Goal: Use online tool/utility: Utilize a website feature to perform a specific function

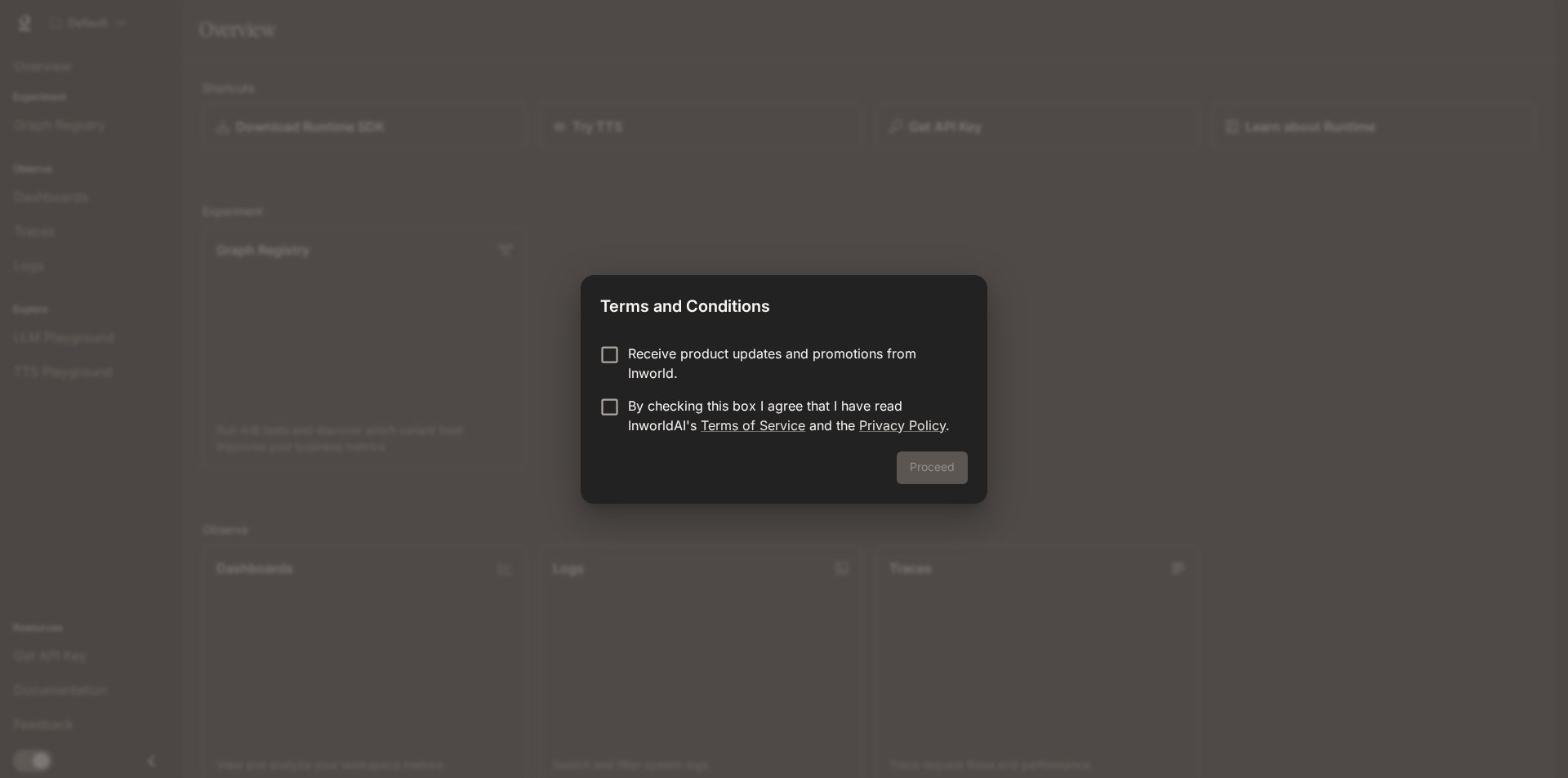
click at [626, 362] on label "Receive product updates and promotions from Inworld." at bounding box center [773, 363] width 363 height 40
click at [957, 464] on button "Proceed" at bounding box center [932, 468] width 71 height 33
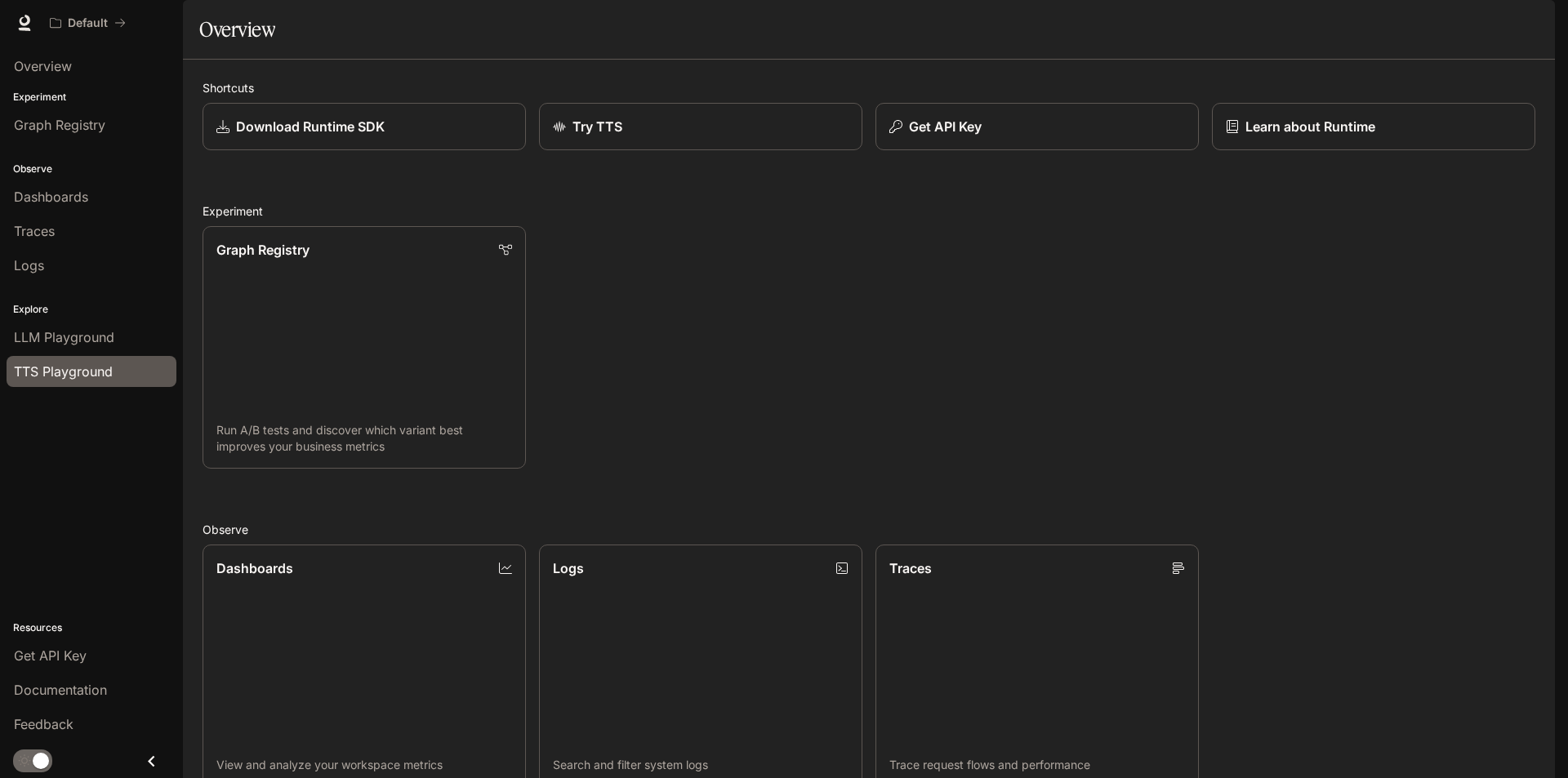
click at [104, 362] on span "TTS Playground" at bounding box center [63, 371] width 99 height 20
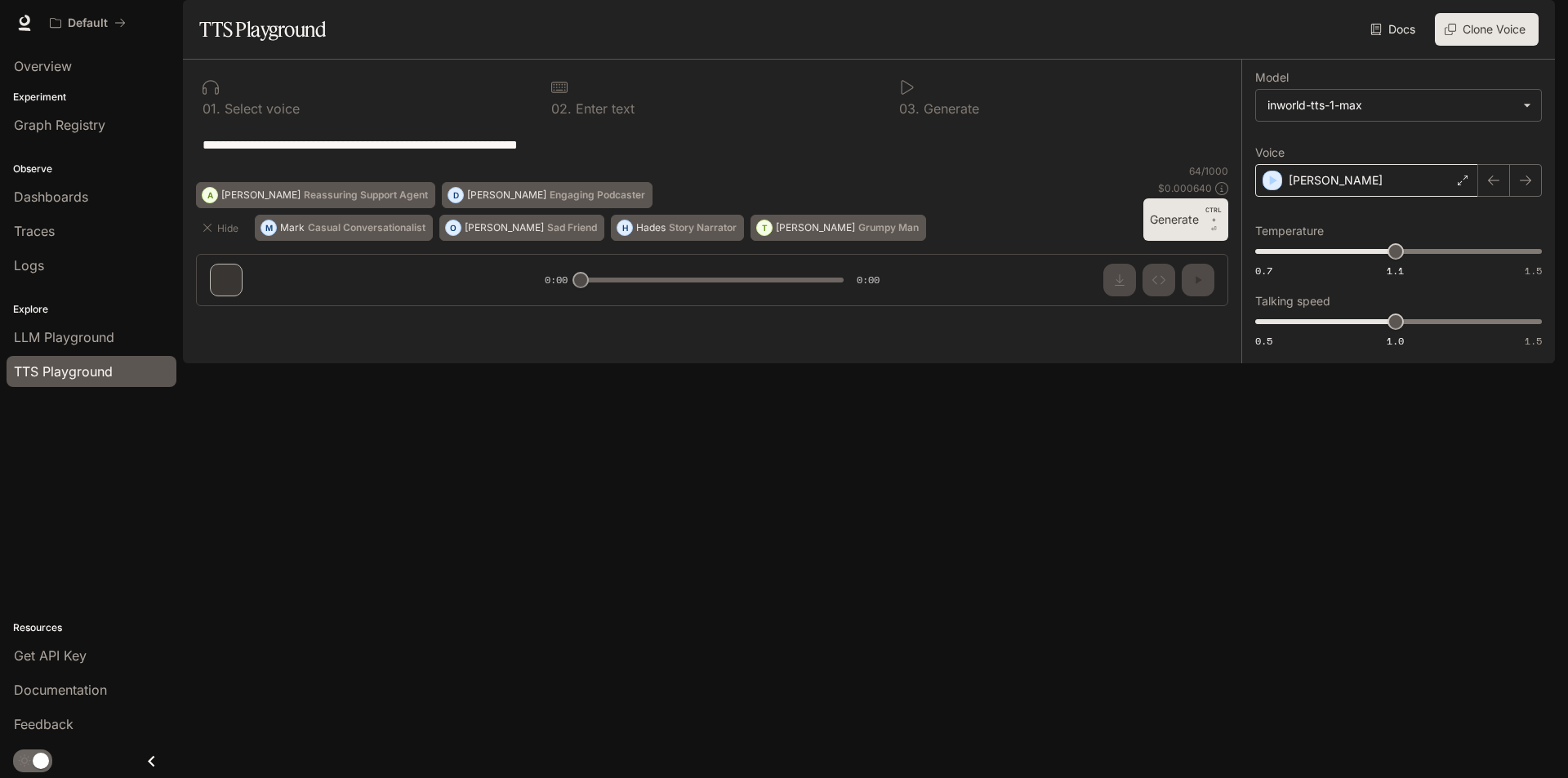
click at [1348, 197] on div "[PERSON_NAME]" at bounding box center [1366, 181] width 223 height 33
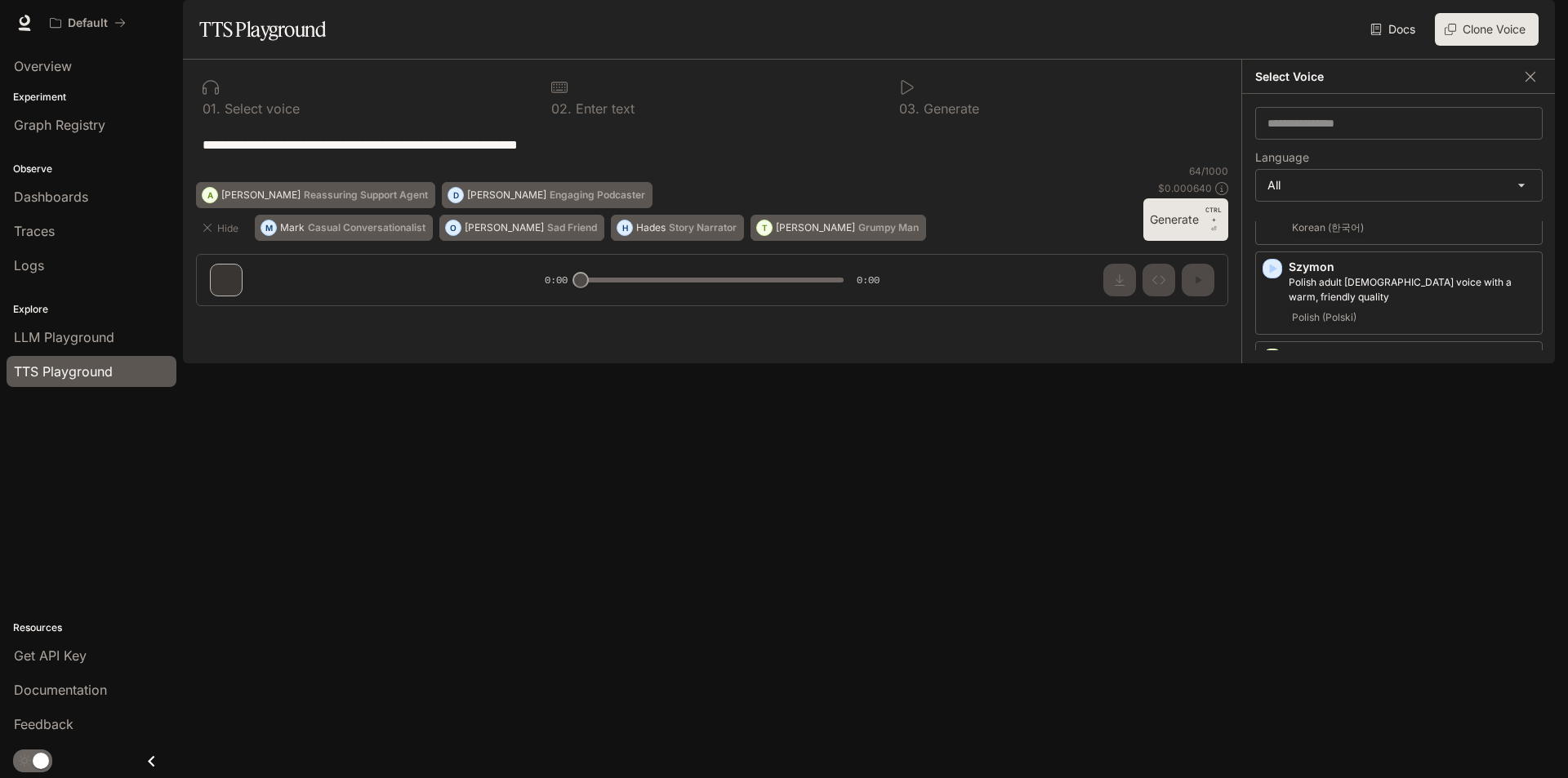
scroll to position [3339, 0]
click at [1182, 164] on div "**********" at bounding box center [712, 145] width 1032 height 40
click at [1423, 225] on body "**********" at bounding box center [784, 389] width 1568 height 778
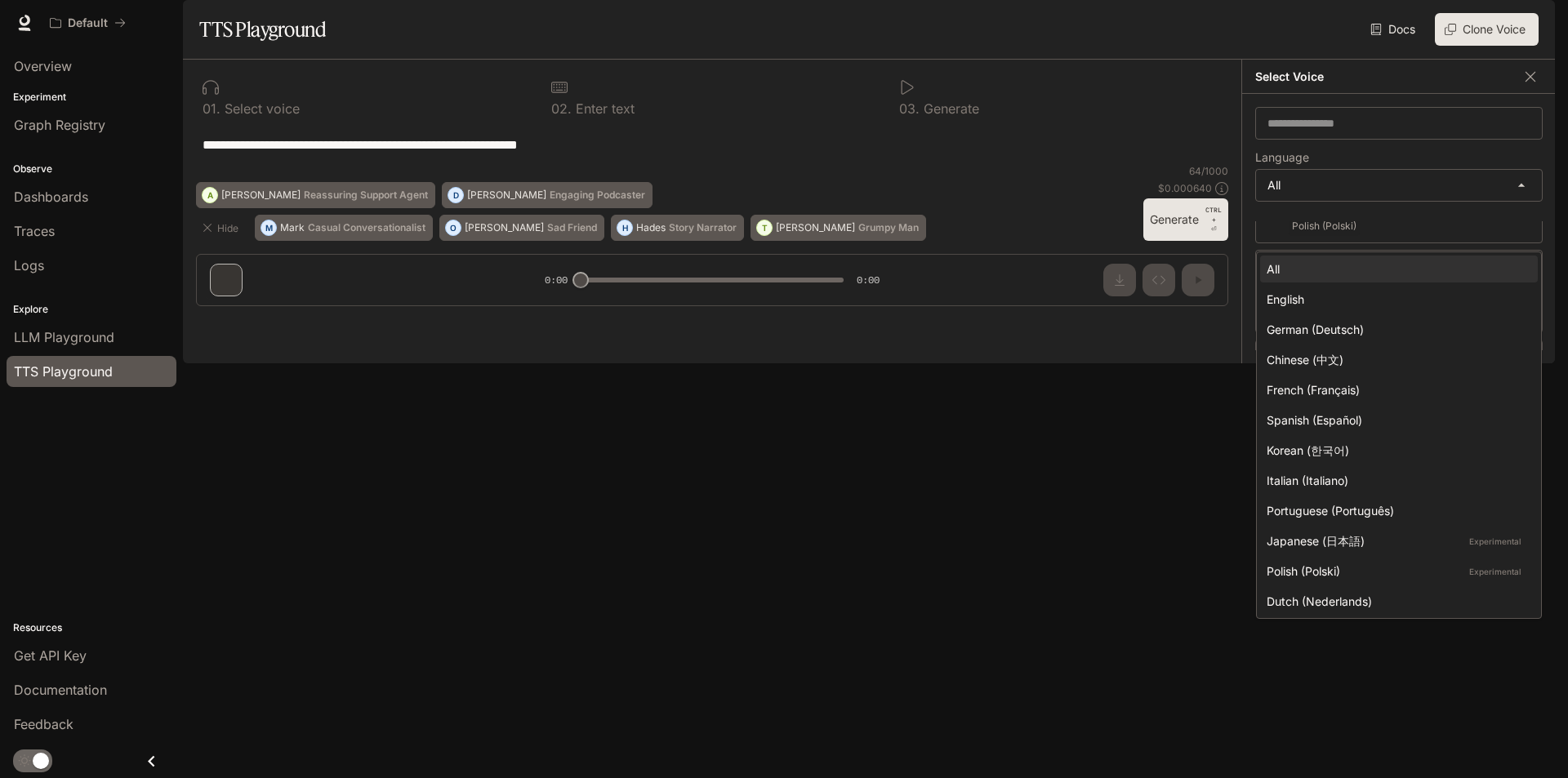
click at [1392, 241] on div at bounding box center [784, 389] width 1568 height 778
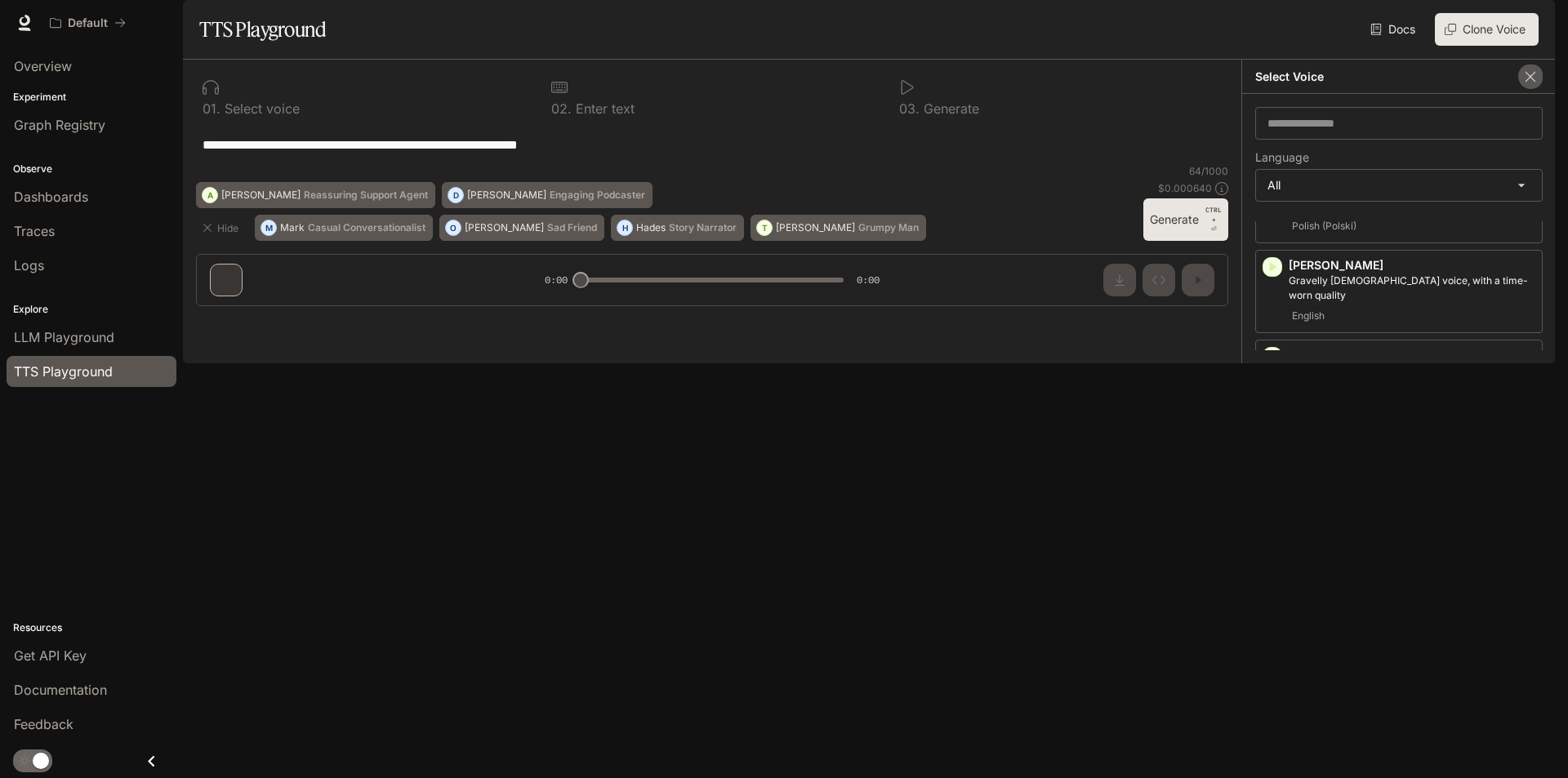
click at [1538, 89] on button "button" at bounding box center [1530, 77] width 24 height 24
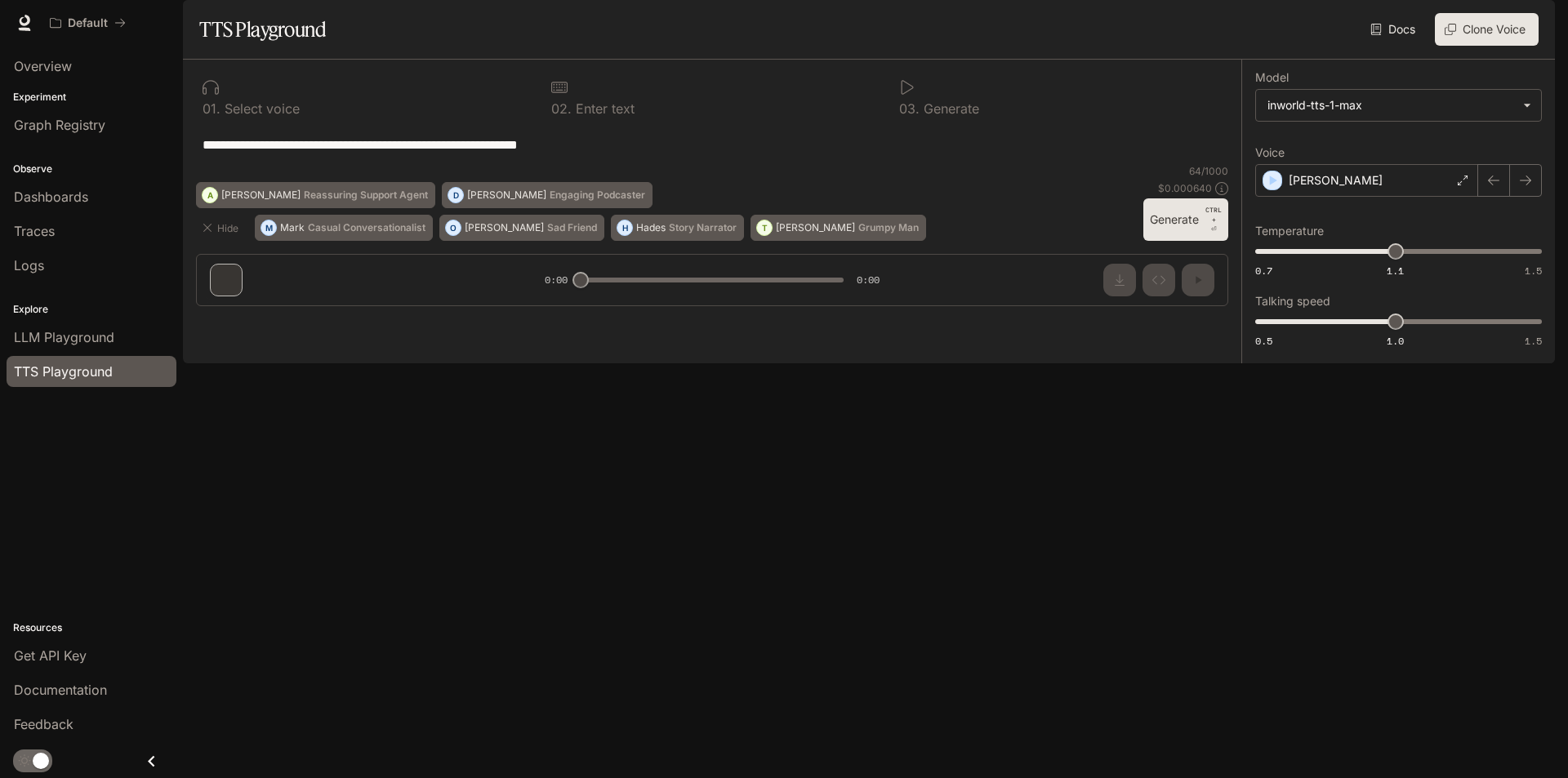
click at [1511, 46] on button "Clone Voice" at bounding box center [1486, 29] width 103 height 33
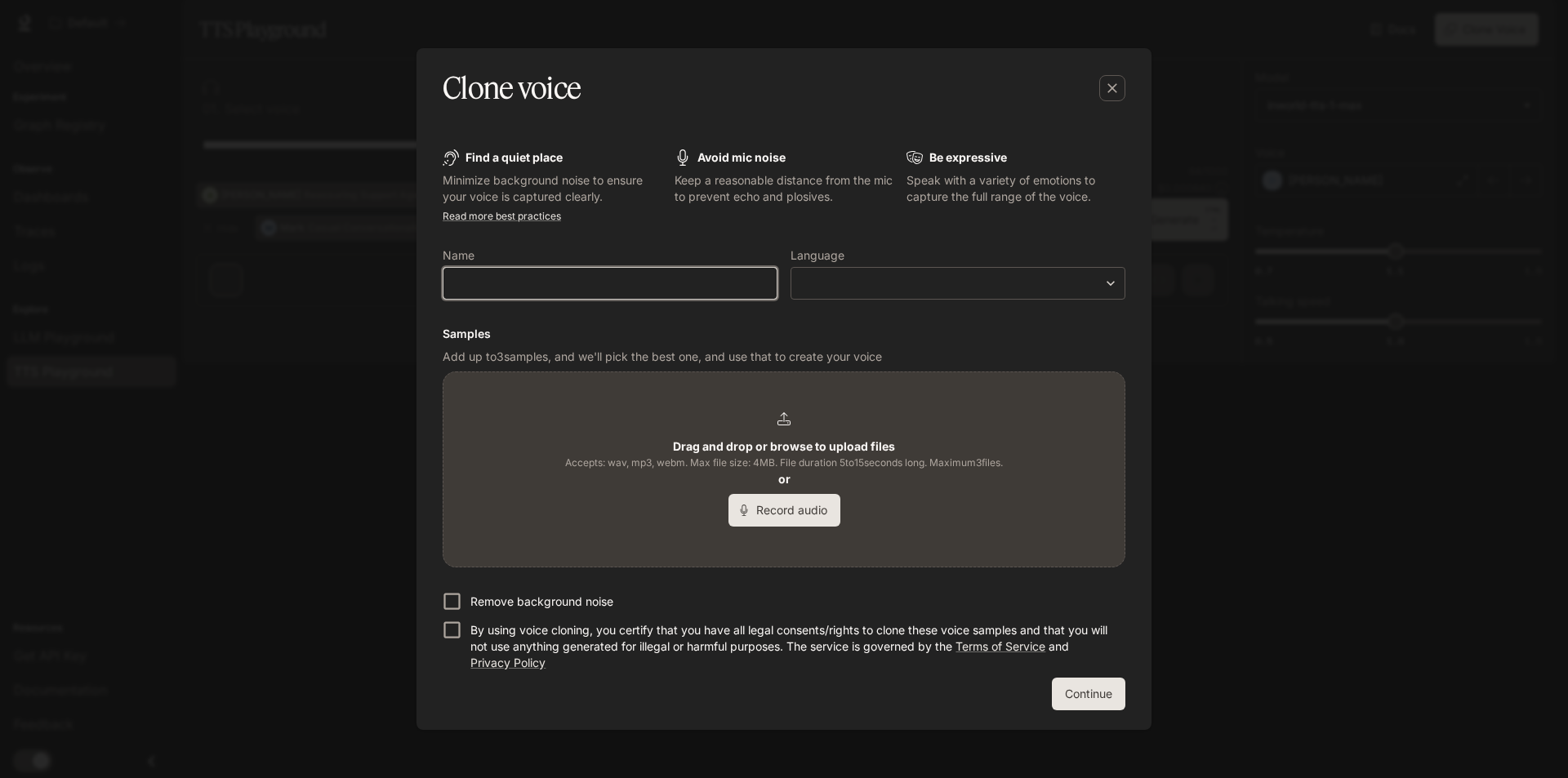
click at [679, 287] on input "text" at bounding box center [609, 283] width 333 height 16
